Goal: Transaction & Acquisition: Purchase product/service

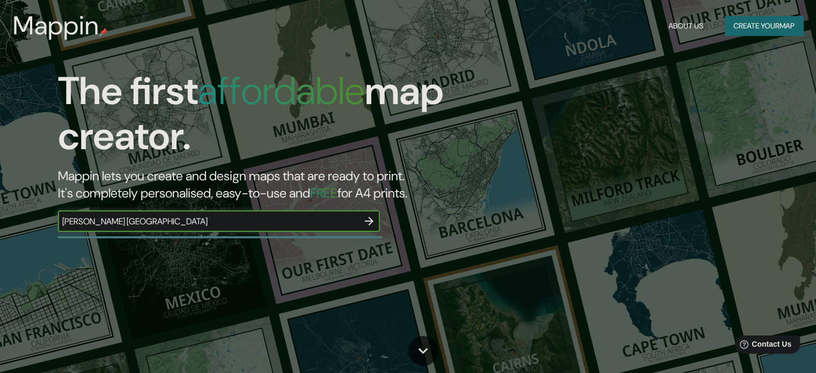
type input "[PERSON_NAME] [GEOGRAPHIC_DATA]"
click at [371, 217] on icon "button" at bounding box center [369, 221] width 13 height 13
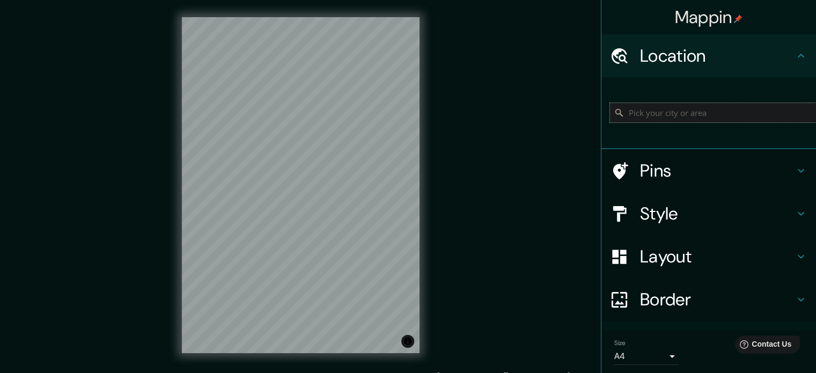
click at [650, 114] on input "Pick your city or area" at bounding box center [713, 112] width 206 height 19
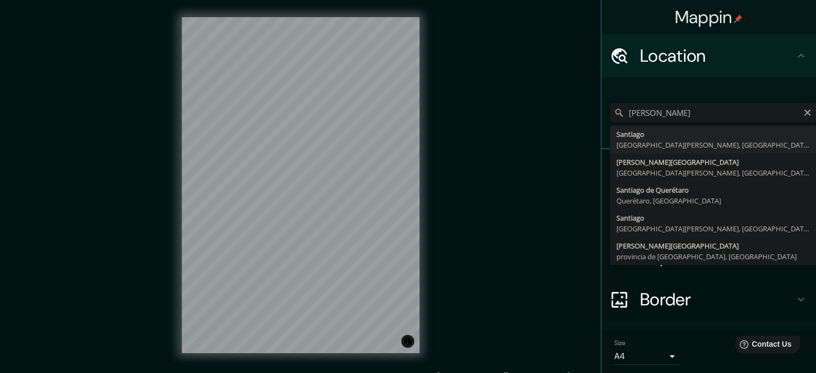
type input "[GEOGRAPHIC_DATA], [GEOGRAPHIC_DATA][PERSON_NAME], [GEOGRAPHIC_DATA]"
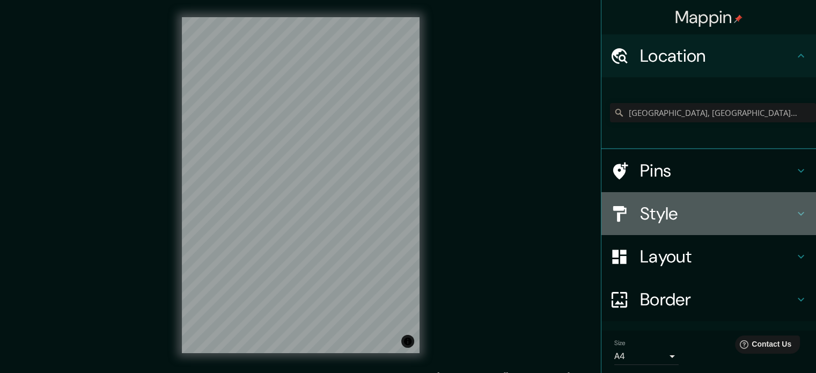
click at [661, 206] on h4 "Style" at bounding box center [717, 213] width 154 height 21
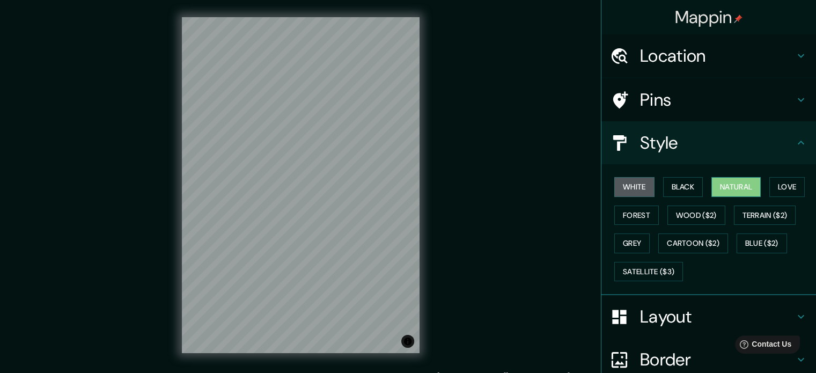
click at [711, 186] on button "Natural" at bounding box center [735, 187] width 49 height 20
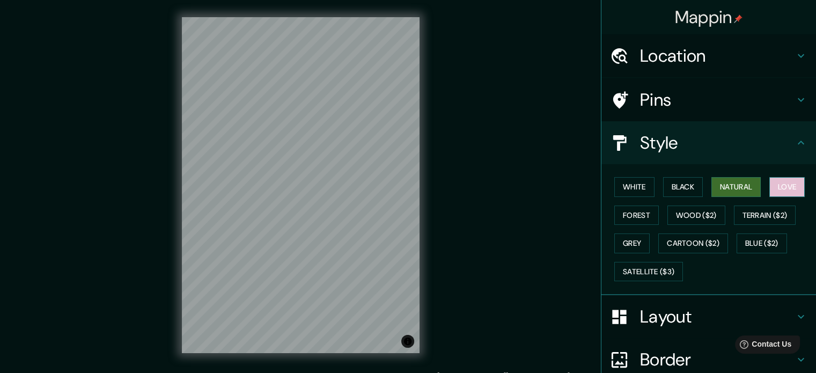
click at [783, 187] on button "Love" at bounding box center [786, 187] width 35 height 20
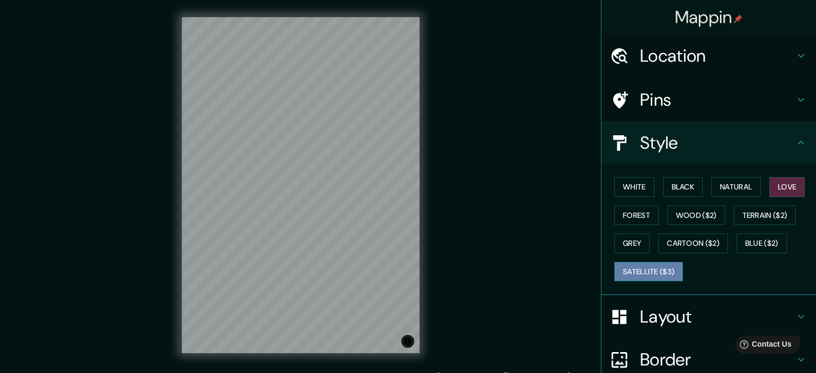
click at [640, 264] on button "Satellite ($3)" at bounding box center [648, 272] width 69 height 20
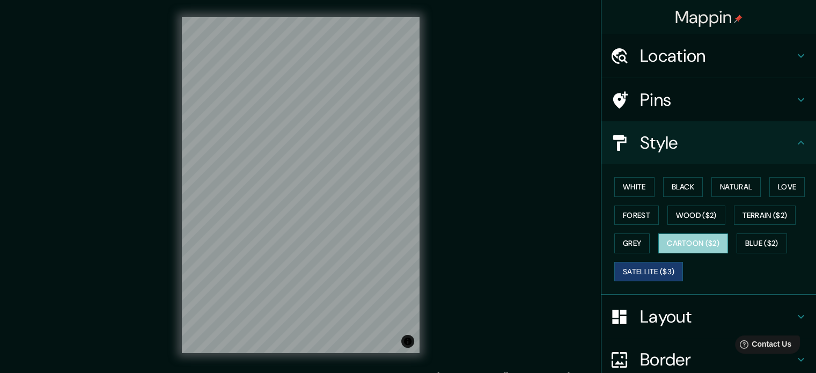
click at [671, 233] on button "Cartoon ($2)" at bounding box center [693, 243] width 70 height 20
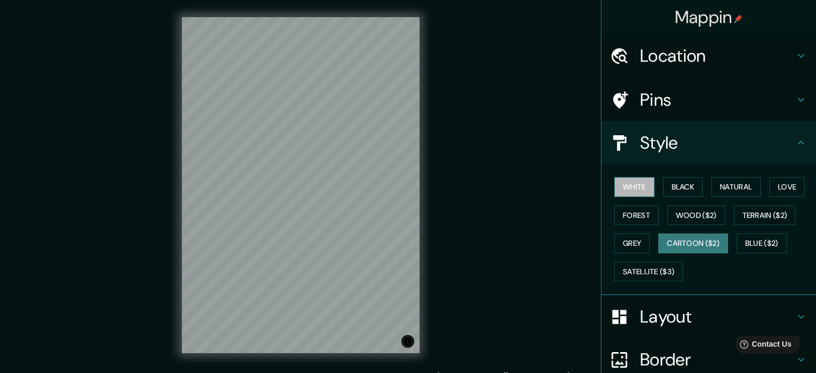
click at [632, 180] on button "White" at bounding box center [634, 187] width 40 height 20
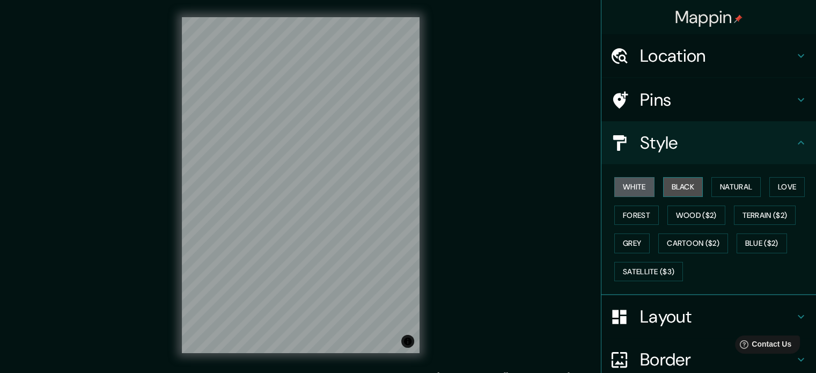
click at [669, 186] on button "Black" at bounding box center [683, 187] width 40 height 20
click at [635, 183] on button "White" at bounding box center [634, 187] width 40 height 20
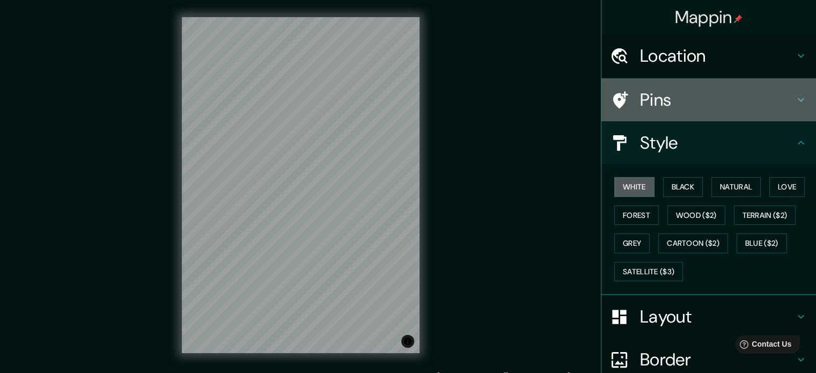
click at [672, 90] on h4 "Pins" at bounding box center [717, 99] width 154 height 21
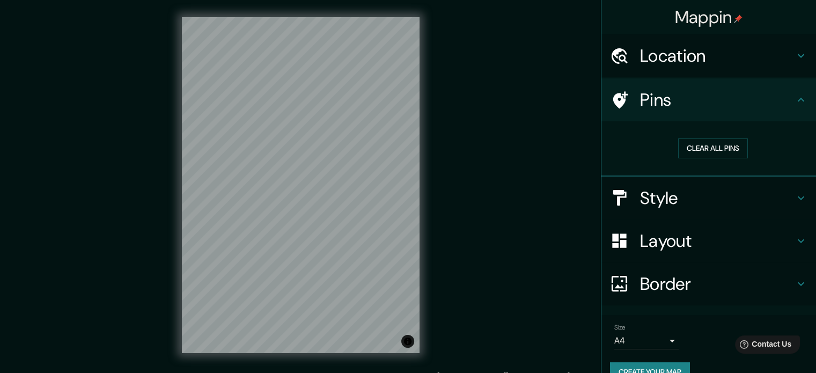
drag, startPoint x: 672, startPoint y: 90, endPoint x: 662, endPoint y: 238, distance: 147.8
click at [662, 238] on ul "Location [GEOGRAPHIC_DATA], [GEOGRAPHIC_DATA][PERSON_NAME], [GEOGRAPHIC_DATA] P…" at bounding box center [708, 214] width 215 height 360
click at [662, 238] on h4 "Layout" at bounding box center [717, 240] width 154 height 21
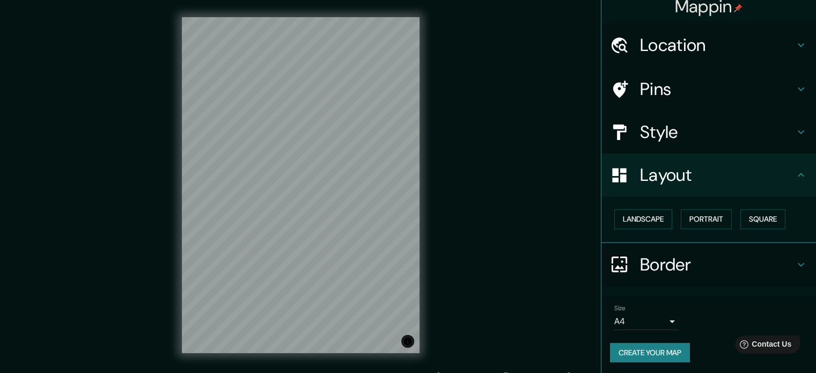
scroll to position [12, 0]
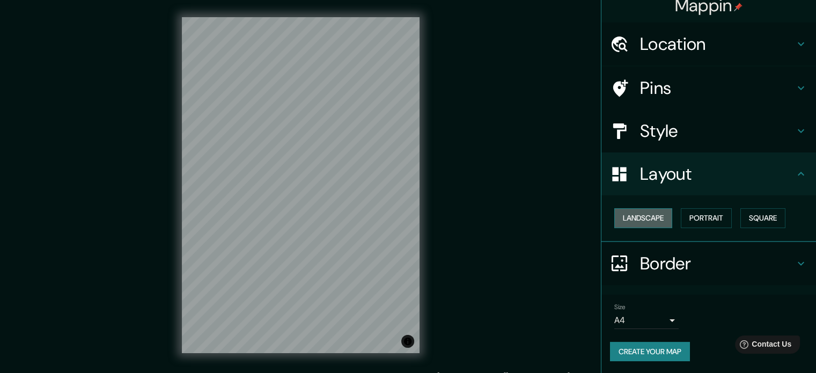
click at [657, 218] on button "Landscape" at bounding box center [643, 218] width 58 height 20
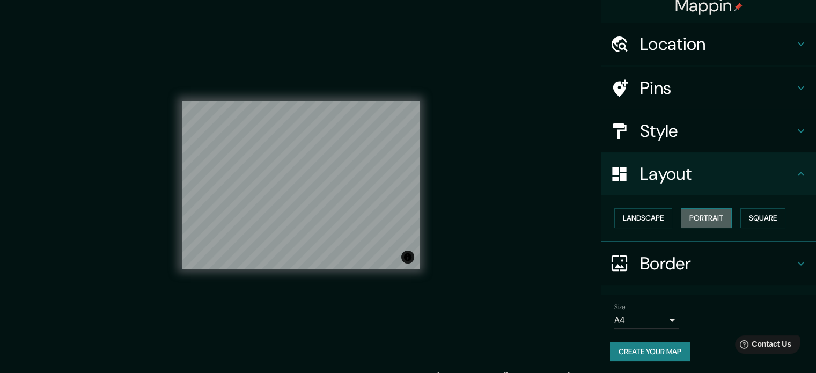
click at [694, 224] on button "Portrait" at bounding box center [706, 218] width 51 height 20
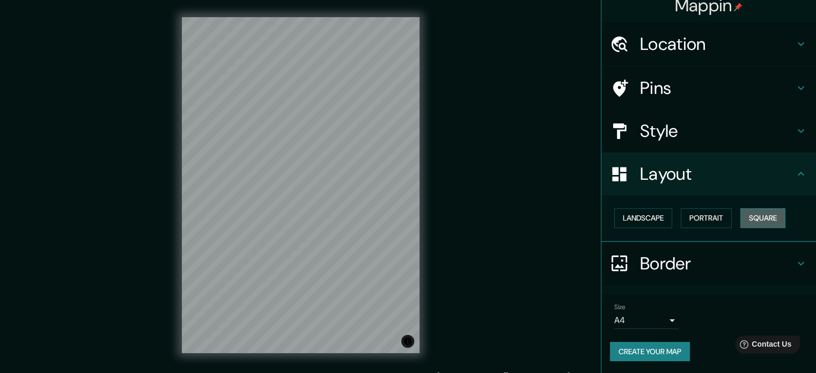
click at [755, 215] on button "Square" at bounding box center [762, 218] width 45 height 20
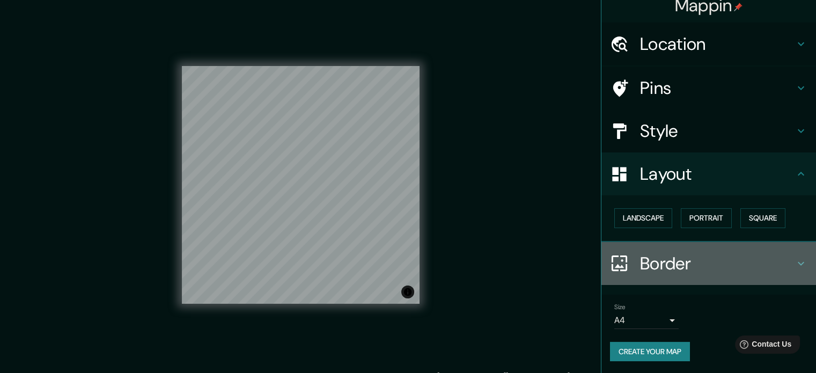
click at [670, 261] on h4 "Border" at bounding box center [717, 263] width 154 height 21
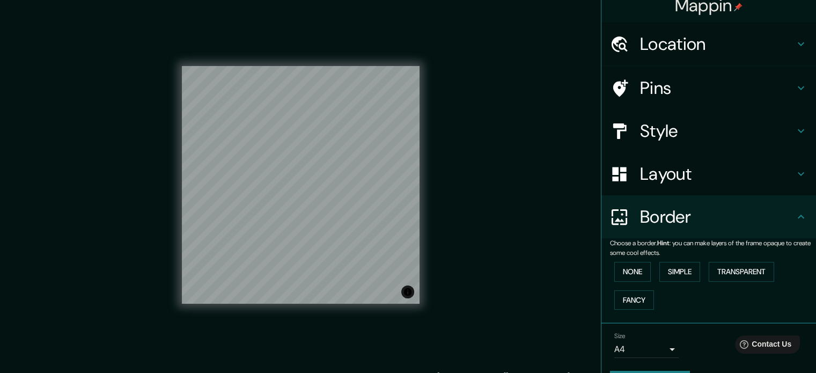
scroll to position [41, 0]
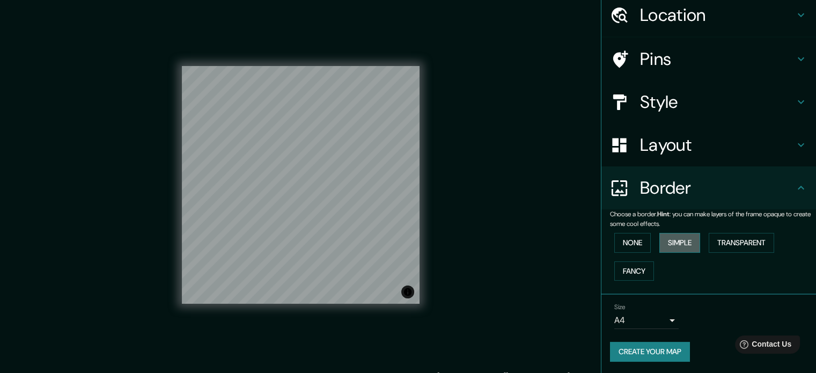
click at [659, 239] on button "Simple" at bounding box center [679, 243] width 41 height 20
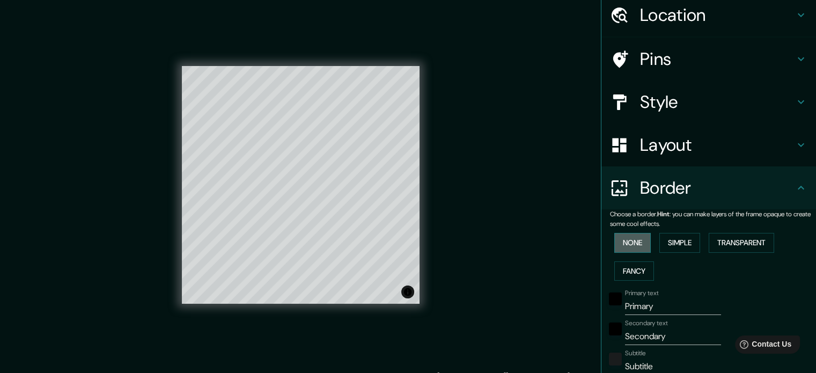
click at [628, 237] on button "None" at bounding box center [632, 243] width 36 height 20
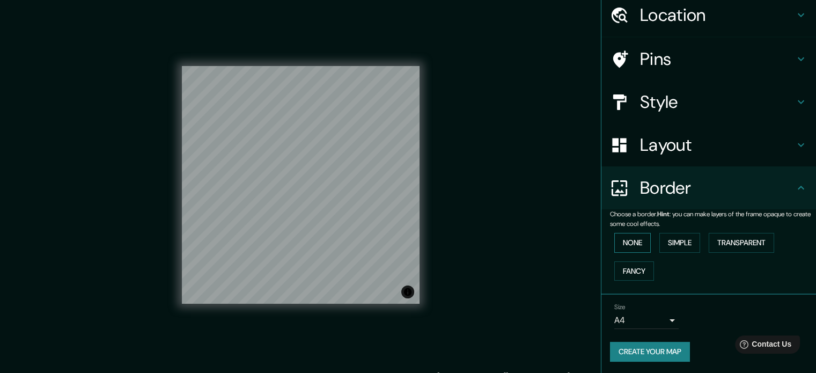
scroll to position [14, 0]
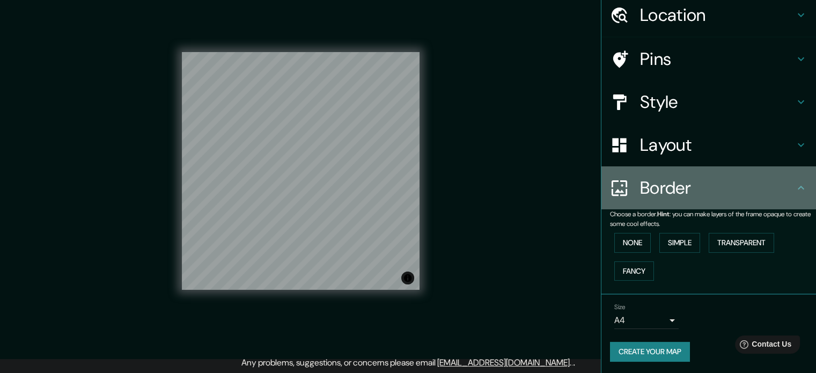
click at [669, 173] on div "Border" at bounding box center [708, 187] width 215 height 43
click at [659, 186] on h4 "Border" at bounding box center [717, 187] width 154 height 21
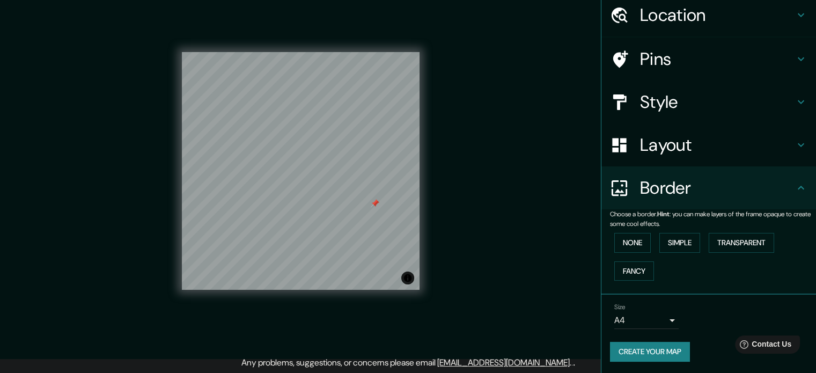
click at [374, 207] on div at bounding box center [375, 203] width 9 height 9
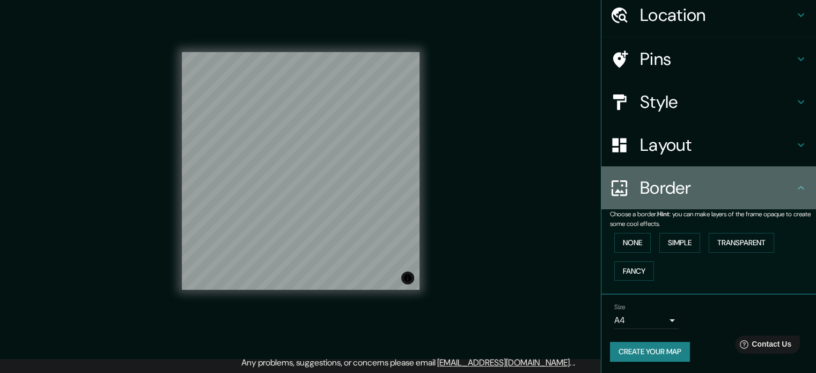
click at [696, 186] on h4 "Border" at bounding box center [717, 187] width 154 height 21
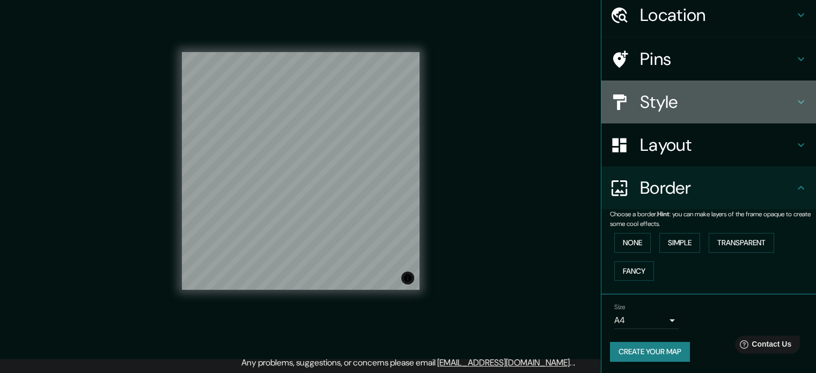
click at [691, 104] on h4 "Style" at bounding box center [717, 101] width 154 height 21
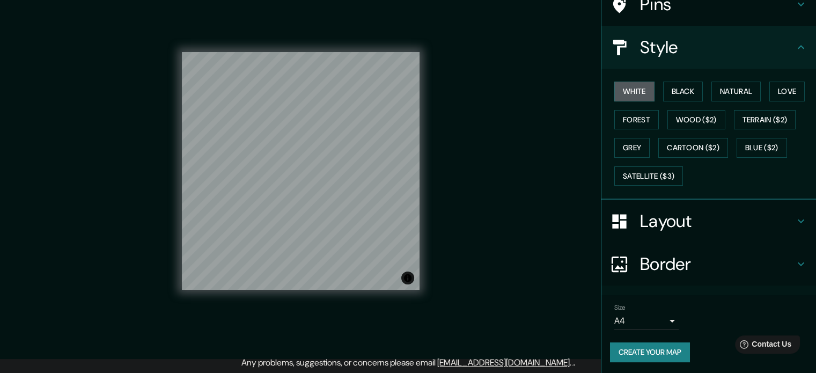
scroll to position [0, 0]
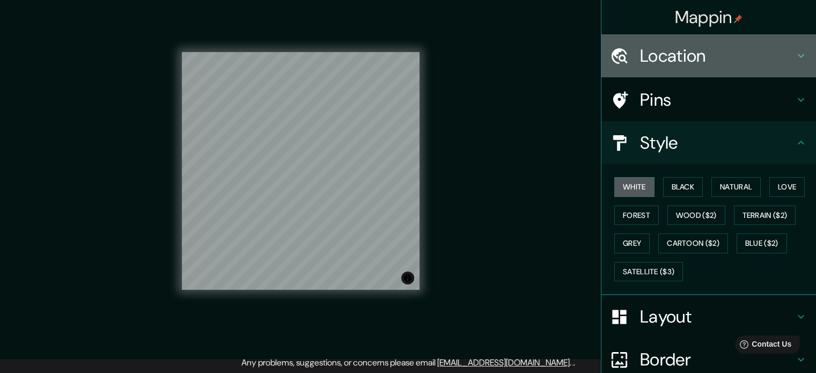
click at [664, 53] on h4 "Location" at bounding box center [717, 55] width 154 height 21
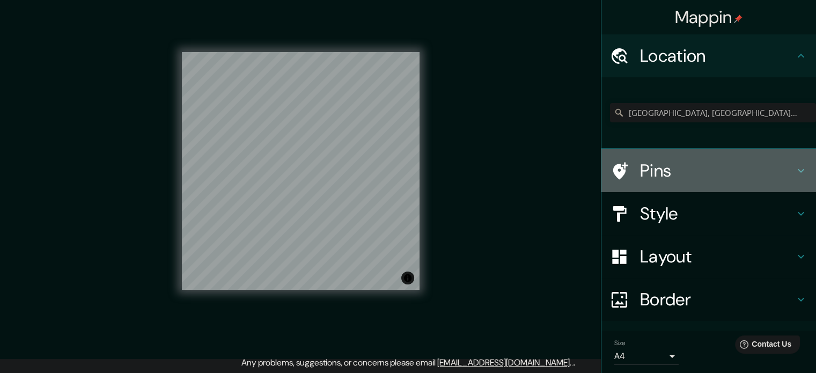
click at [669, 156] on div "Pins" at bounding box center [708, 170] width 215 height 43
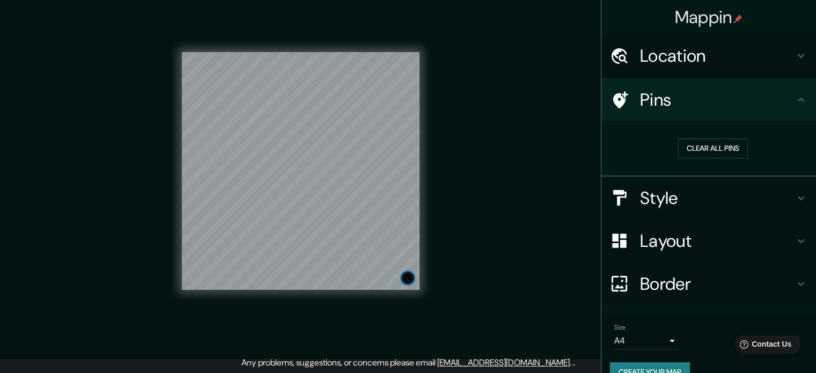
click at [408, 278] on button "Toggle attribution" at bounding box center [407, 277] width 13 height 13
